Goal: Check status: Check status

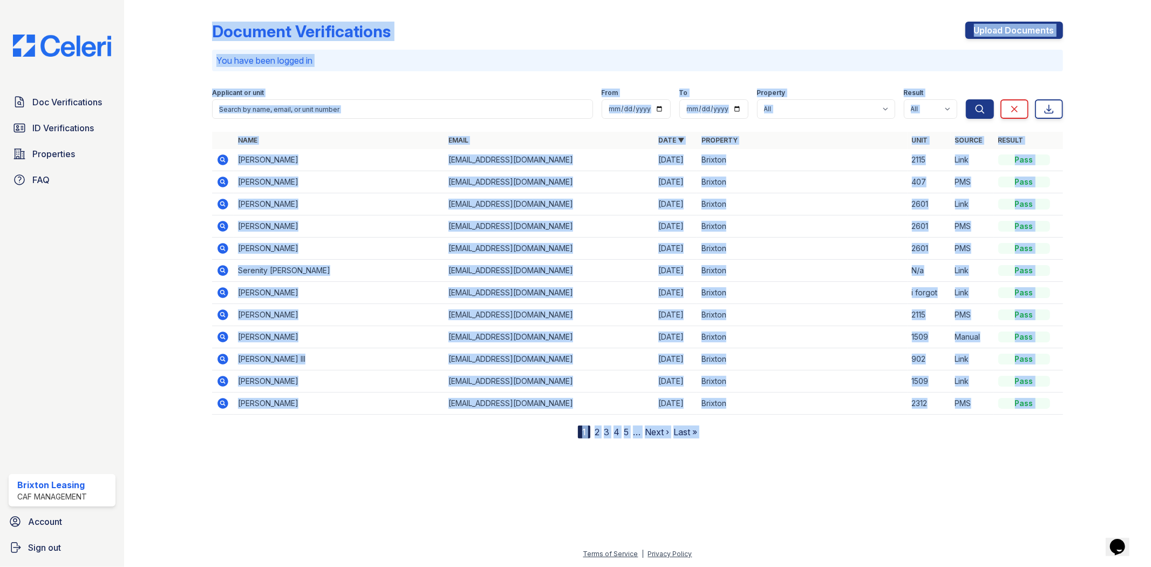
drag, startPoint x: 167, startPoint y: 133, endPoint x: 734, endPoint y: 461, distance: 654.7
click at [733, 461] on div "Document Verifications Upload Documents You have been logged in Filter Applican…" at bounding box center [637, 283] width 1027 height 567
click at [733, 461] on div at bounding box center [637, 501] width 992 height 92
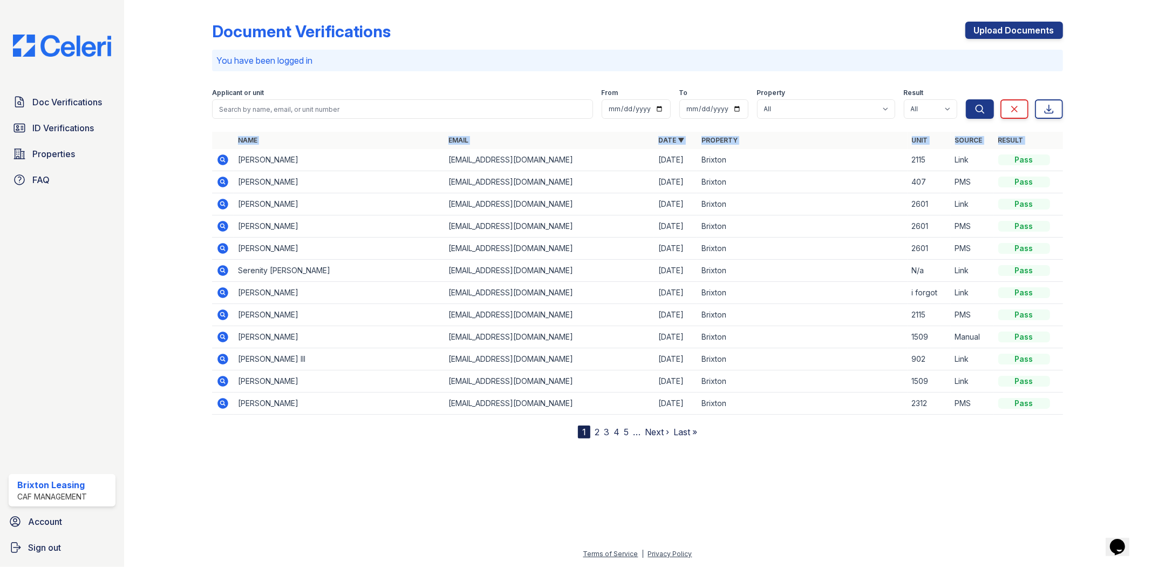
drag, startPoint x: 745, startPoint y: 439, endPoint x: 226, endPoint y: 157, distance: 591.3
click at [226, 157] on div "Document Verifications Upload Documents You have been logged in Filter Applican…" at bounding box center [637, 227] width 992 height 455
click at [170, 167] on div at bounding box center [176, 221] width 71 height 434
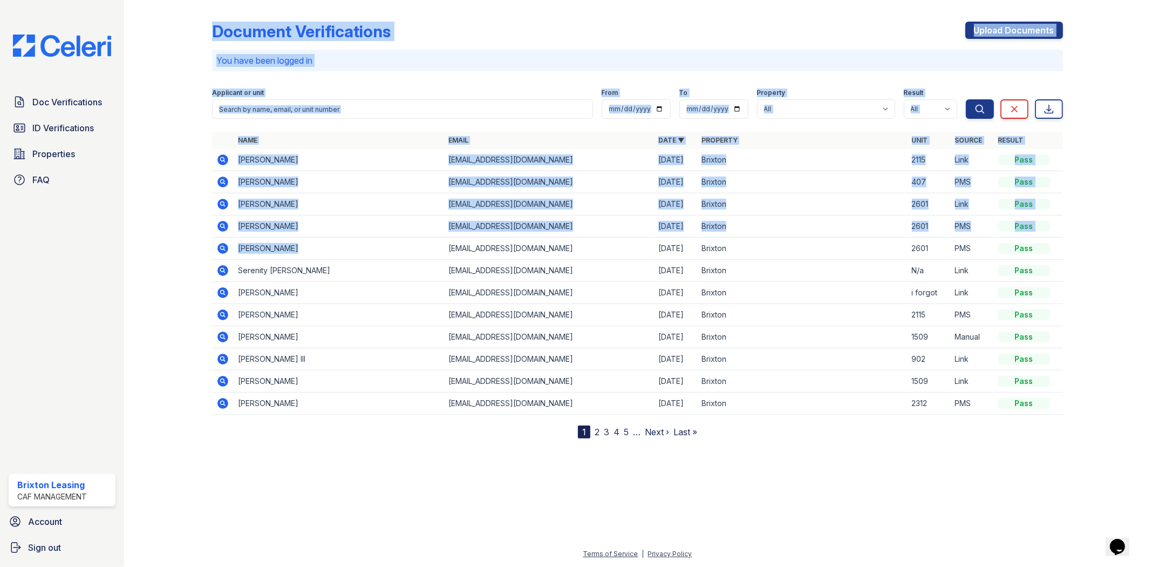
drag, startPoint x: 187, startPoint y: 166, endPoint x: 406, endPoint y: 244, distance: 231.9
click at [406, 244] on div "Document Verifications Upload Documents You have been logged in Filter Applican…" at bounding box center [637, 227] width 992 height 455
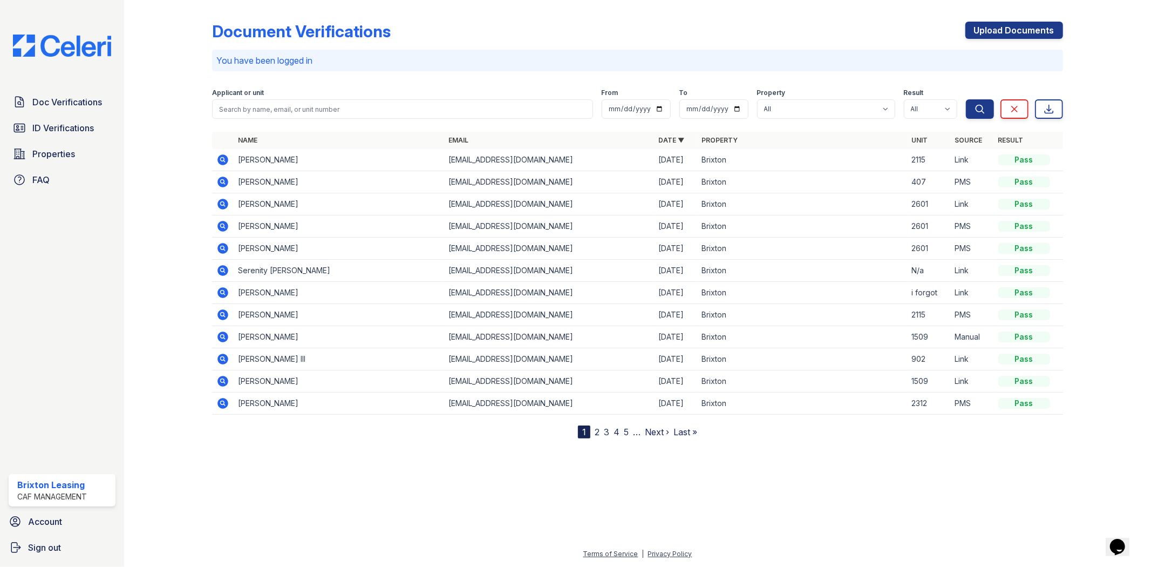
click at [939, 481] on div at bounding box center [637, 501] width 992 height 92
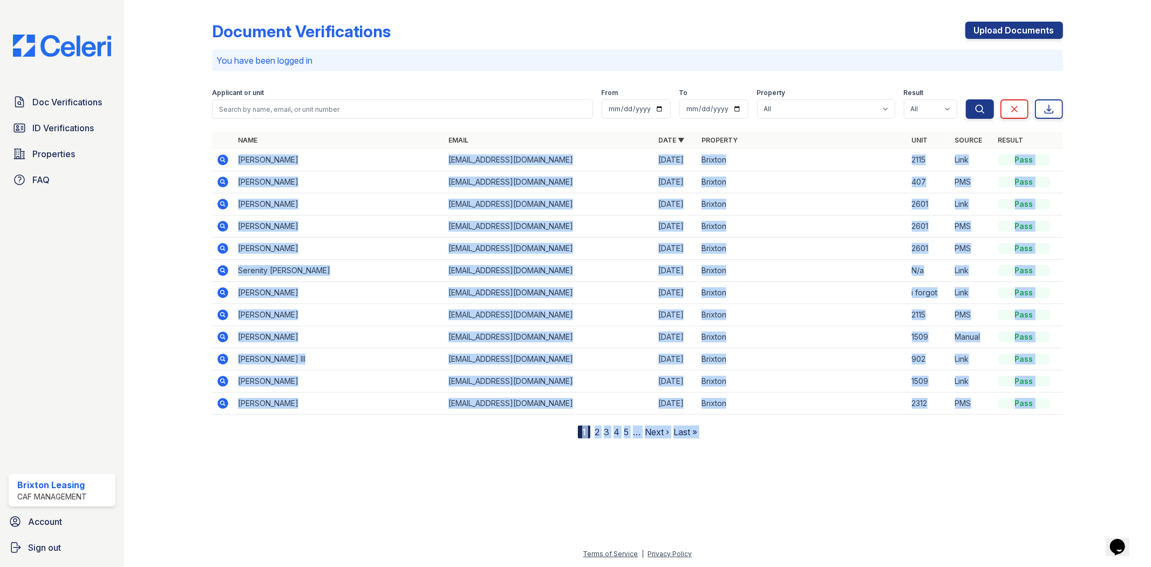
drag, startPoint x: 939, startPoint y: 476, endPoint x: 214, endPoint y: 160, distance: 791.4
click at [214, 160] on div "Document Verifications Upload Documents You have been logged in Filter Applican…" at bounding box center [637, 283] width 1027 height 567
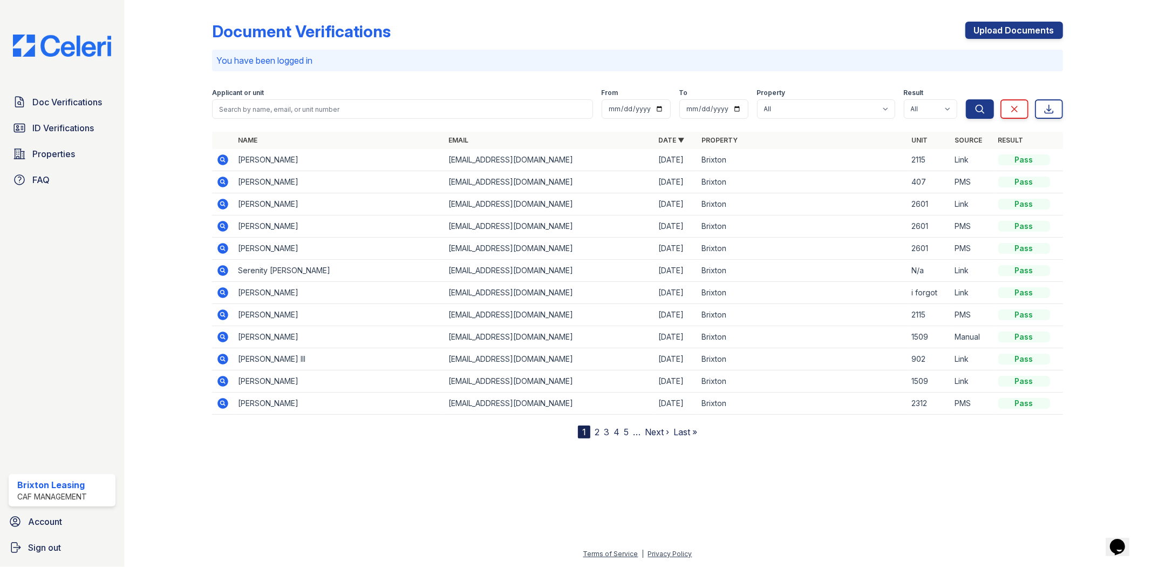
click at [185, 187] on div at bounding box center [176, 221] width 71 height 434
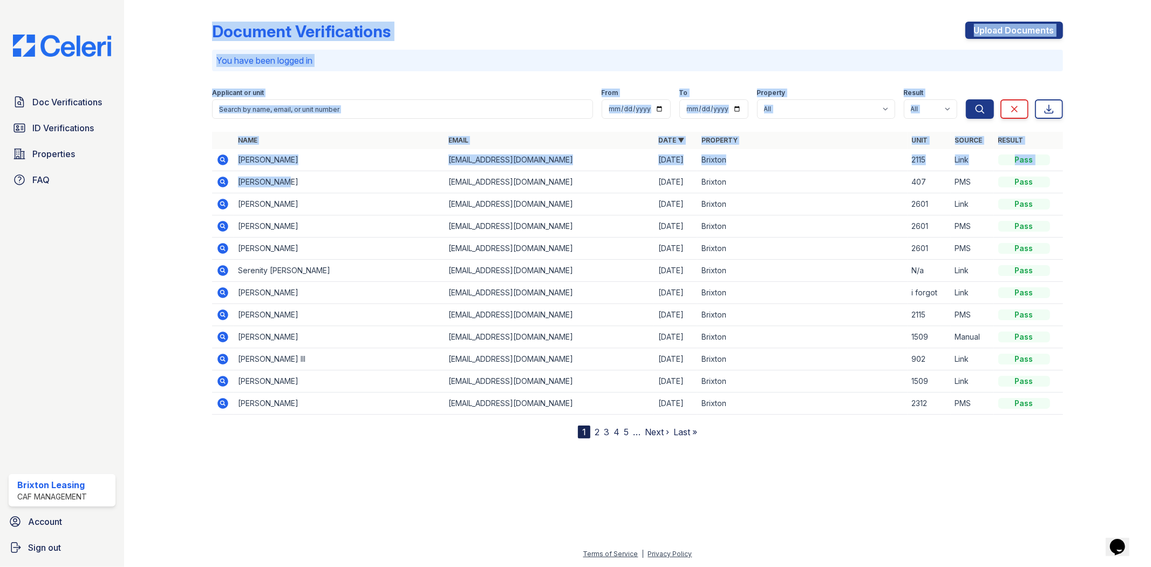
drag, startPoint x: 183, startPoint y: 170, endPoint x: 367, endPoint y: 189, distance: 185.0
click at [367, 189] on div "Document Verifications Upload Documents You have been logged in Filter Applican…" at bounding box center [637, 227] width 992 height 455
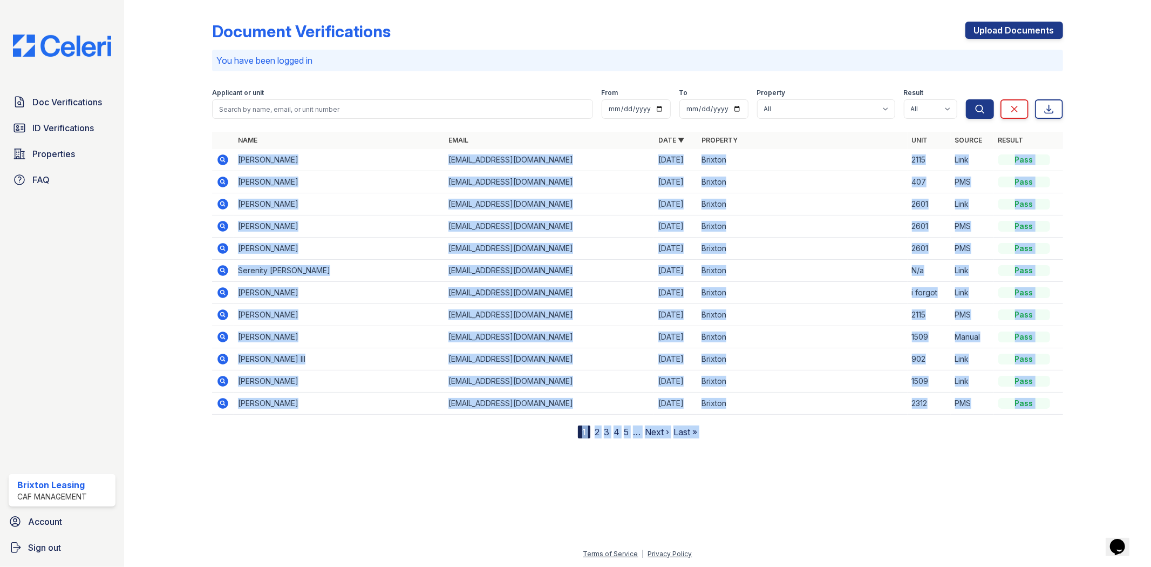
drag, startPoint x: 889, startPoint y: 471, endPoint x: 230, endPoint y: 158, distance: 729.8
click at [230, 158] on div "Document Verifications Upload Documents You have been logged in Filter Applican…" at bounding box center [637, 283] width 1027 height 567
click at [781, 448] on div "Document Verifications Upload Documents You have been logged in Filter Applican…" at bounding box center [637, 227] width 992 height 455
drag, startPoint x: 785, startPoint y: 451, endPoint x: 822, endPoint y: 459, distance: 38.7
click at [822, 459] on div "Document Verifications Upload Documents You have been logged in Filter Applican…" at bounding box center [637, 283] width 1027 height 567
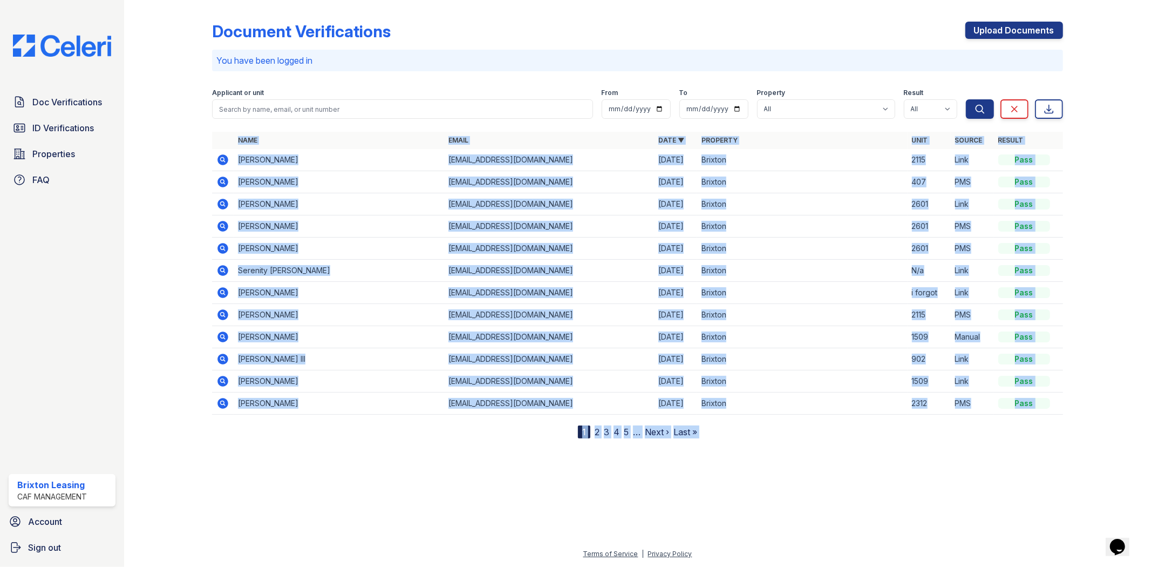
click at [824, 461] on div at bounding box center [637, 501] width 992 height 92
click at [824, 462] on div at bounding box center [637, 501] width 992 height 92
click at [57, 108] on span "Doc Verifications" at bounding box center [67, 102] width 70 height 13
